Goal: Task Accomplishment & Management: Use online tool/utility

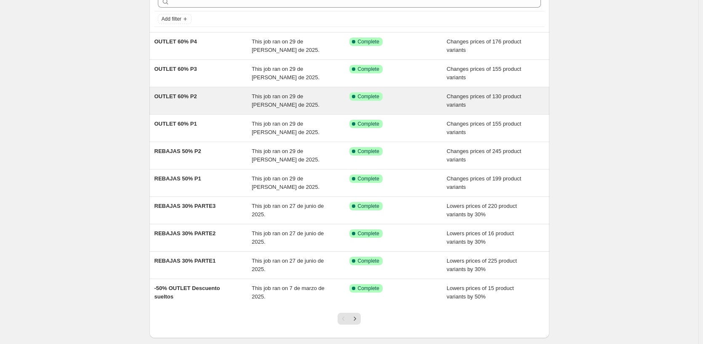
scroll to position [90, 0]
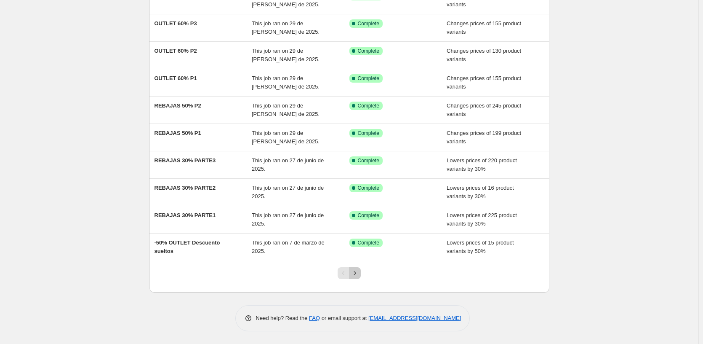
click at [359, 273] on icon "Next" at bounding box center [355, 273] width 8 height 8
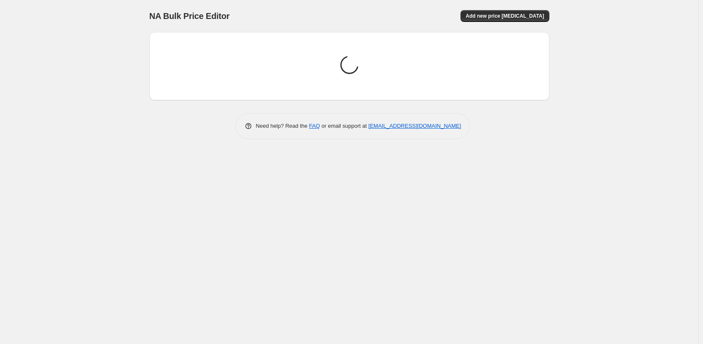
scroll to position [0, 0]
